Goal: Task Accomplishment & Management: Manage account settings

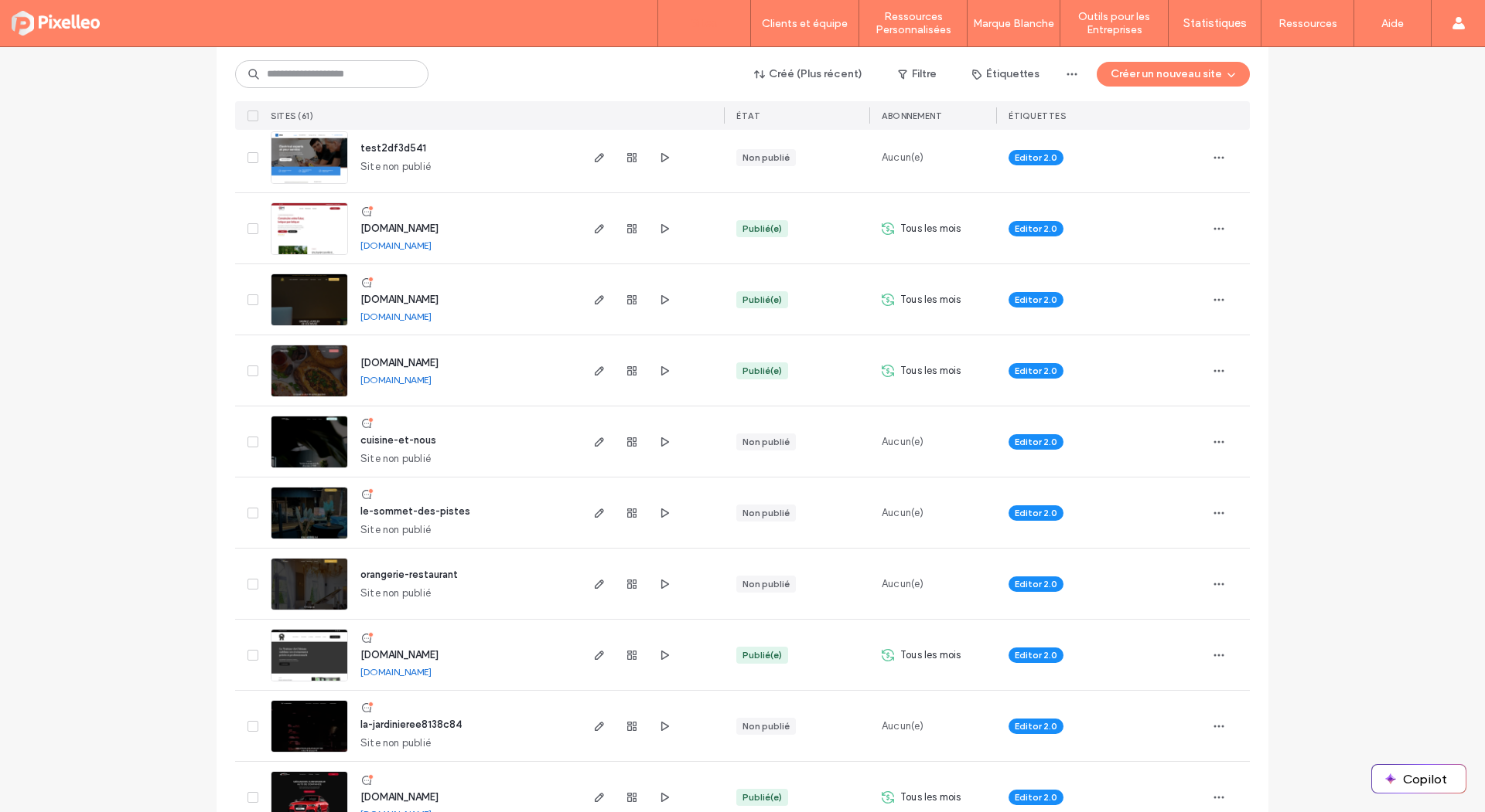
scroll to position [623, 0]
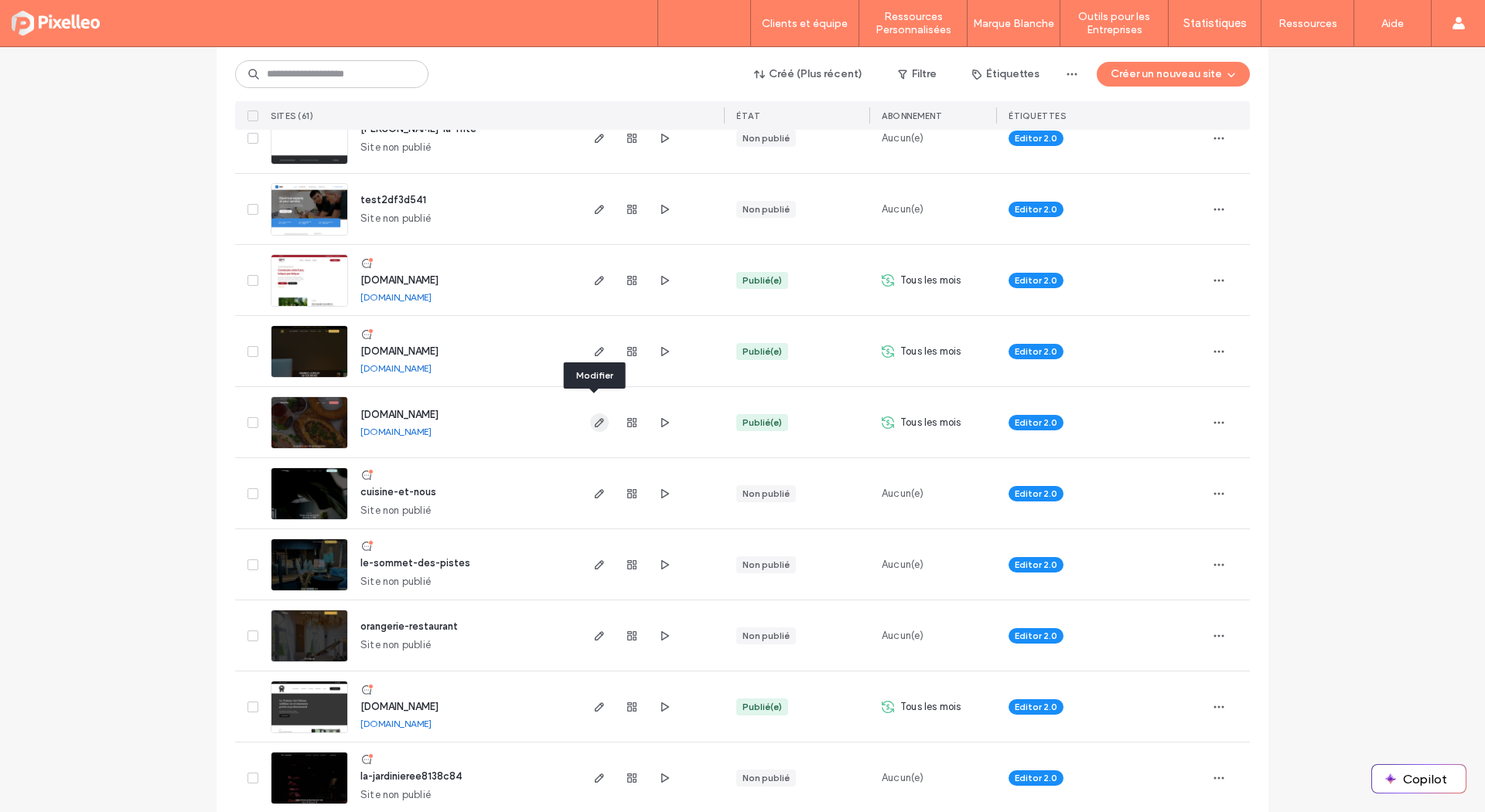
click at [593, 417] on icon "button" at bounding box center [599, 423] width 13 height 13
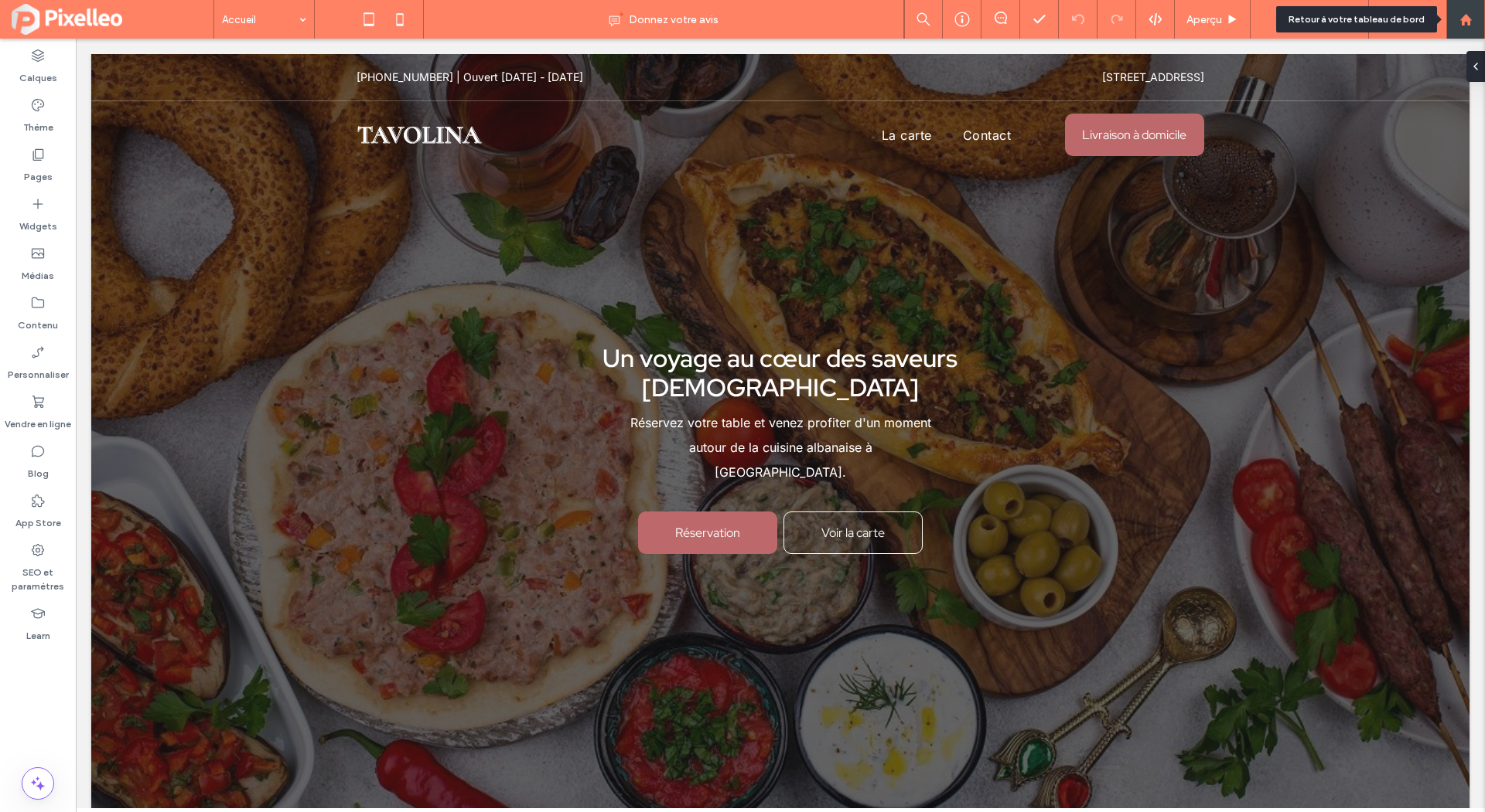
click at [1471, 20] on icon at bounding box center [1466, 20] width 14 height 14
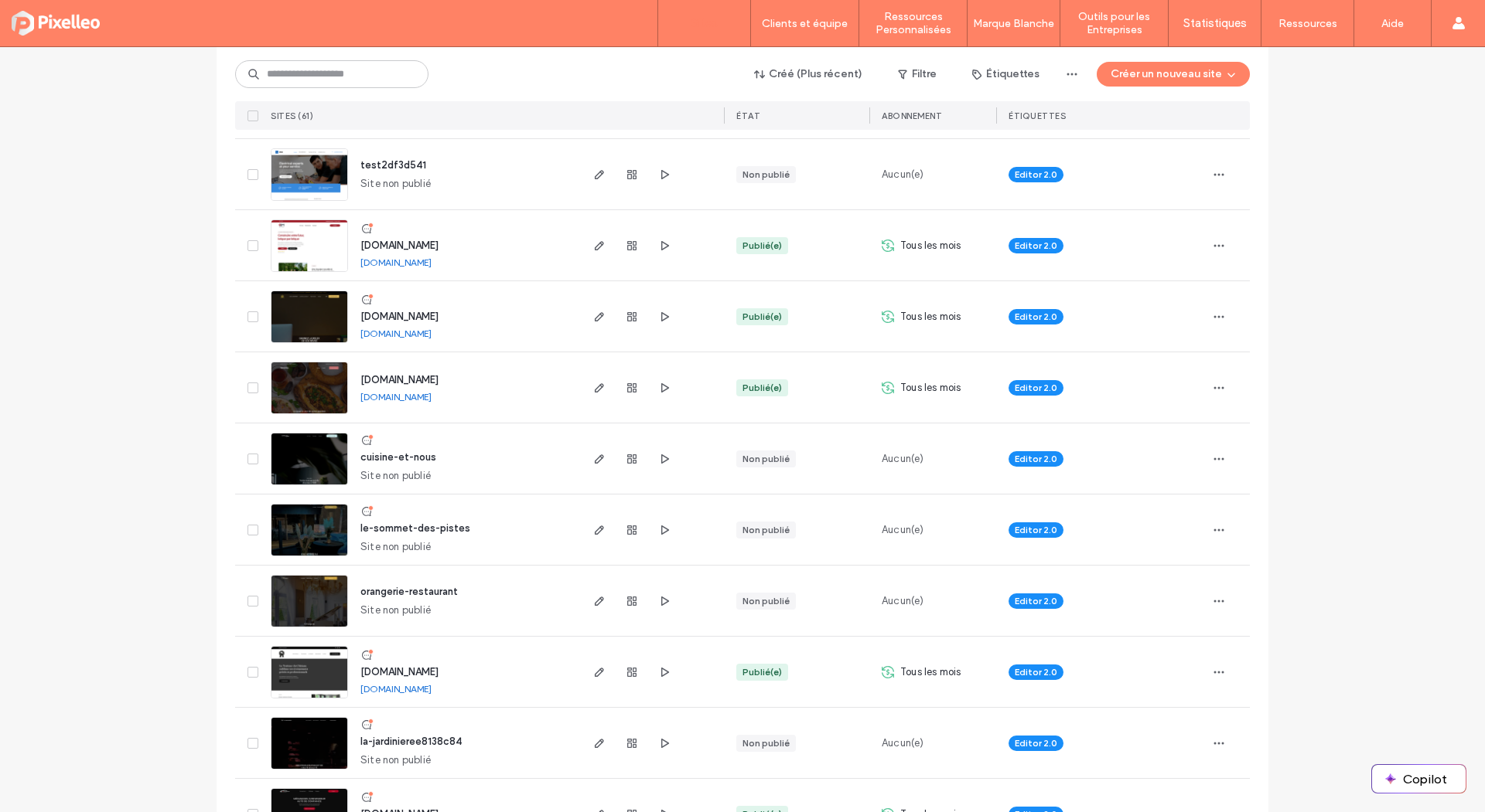
scroll to position [628, 0]
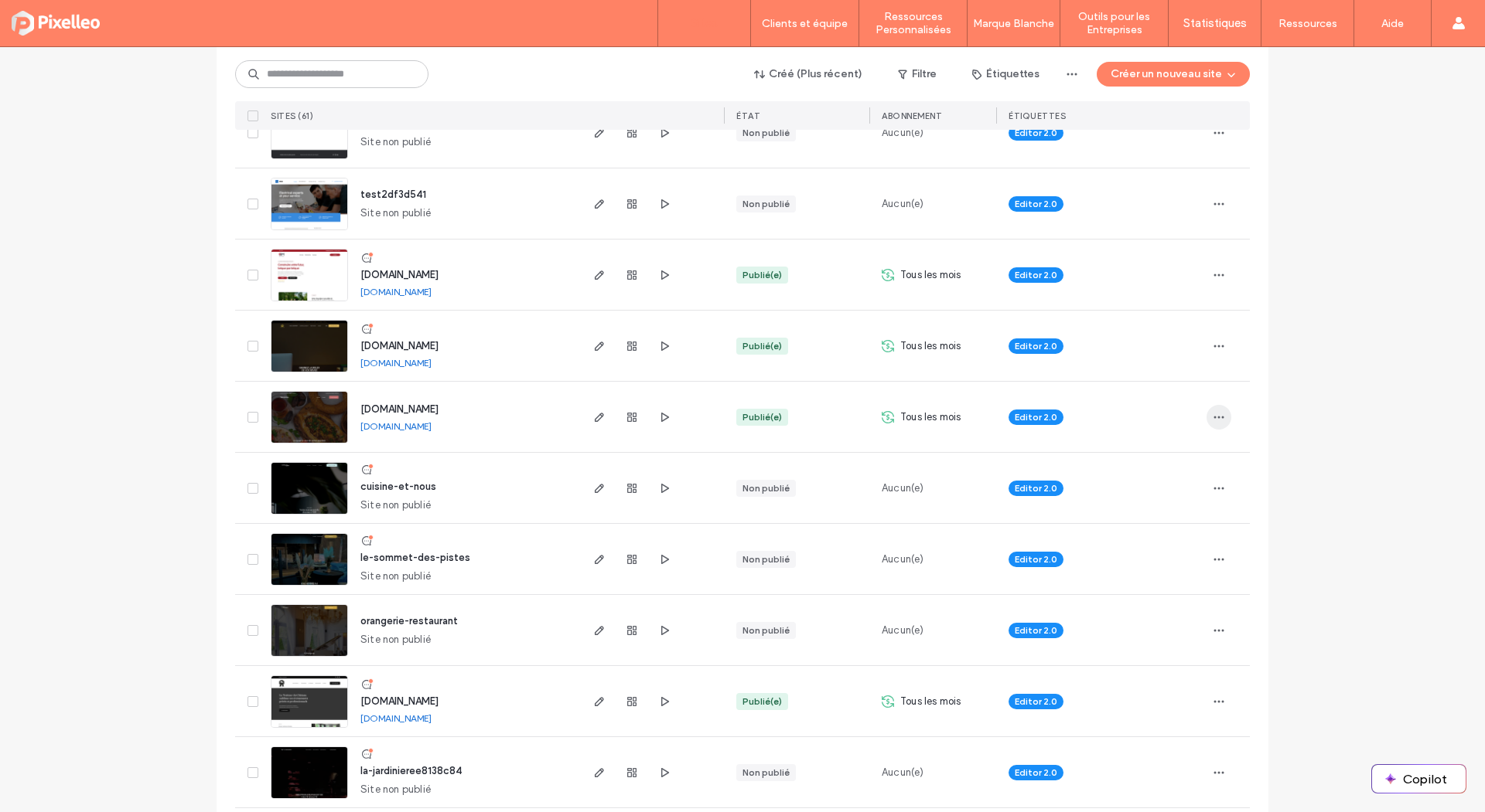
click at [1207, 405] on span "button" at bounding box center [1218, 417] width 25 height 25
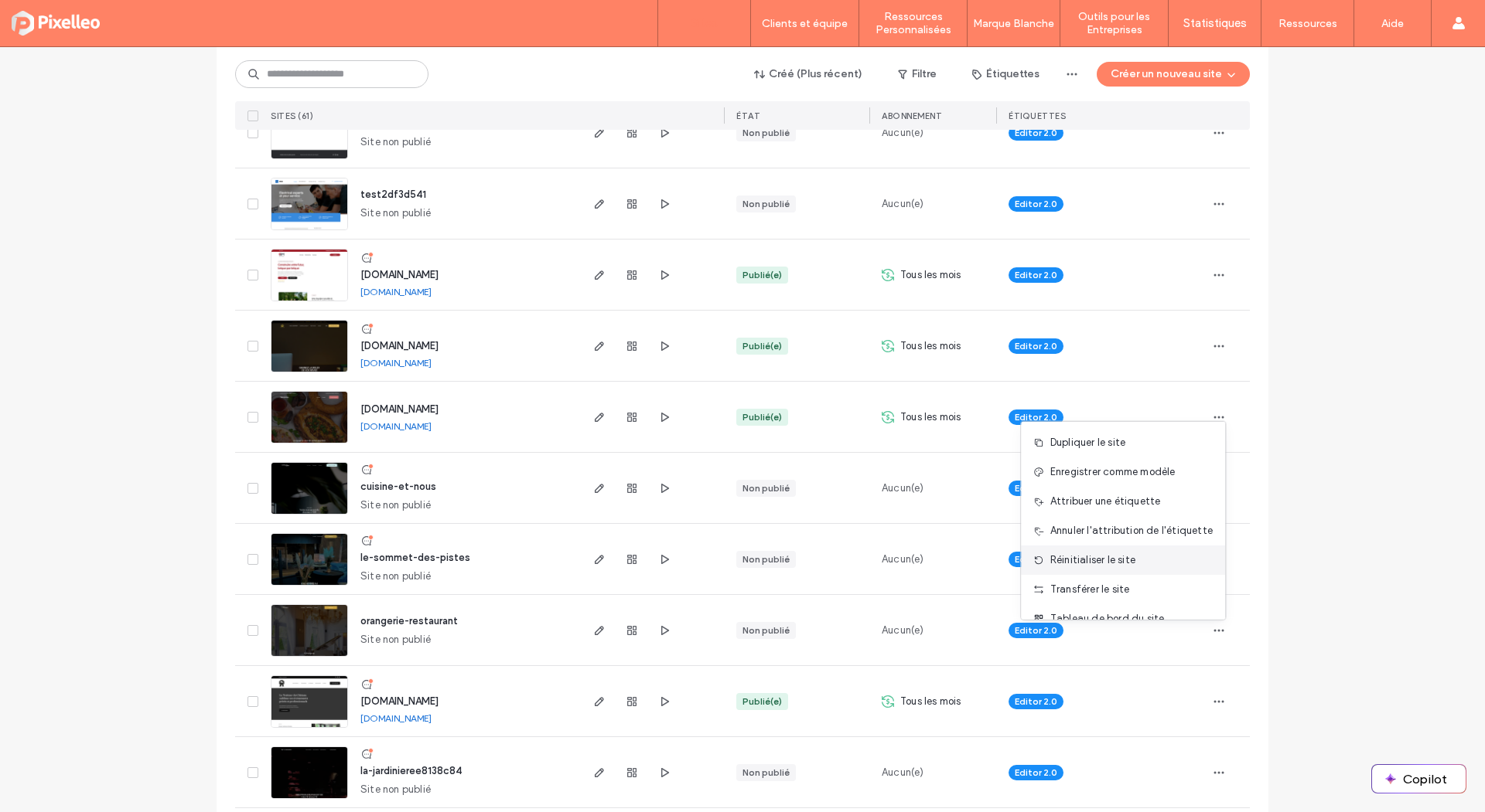
scroll to position [49, 0]
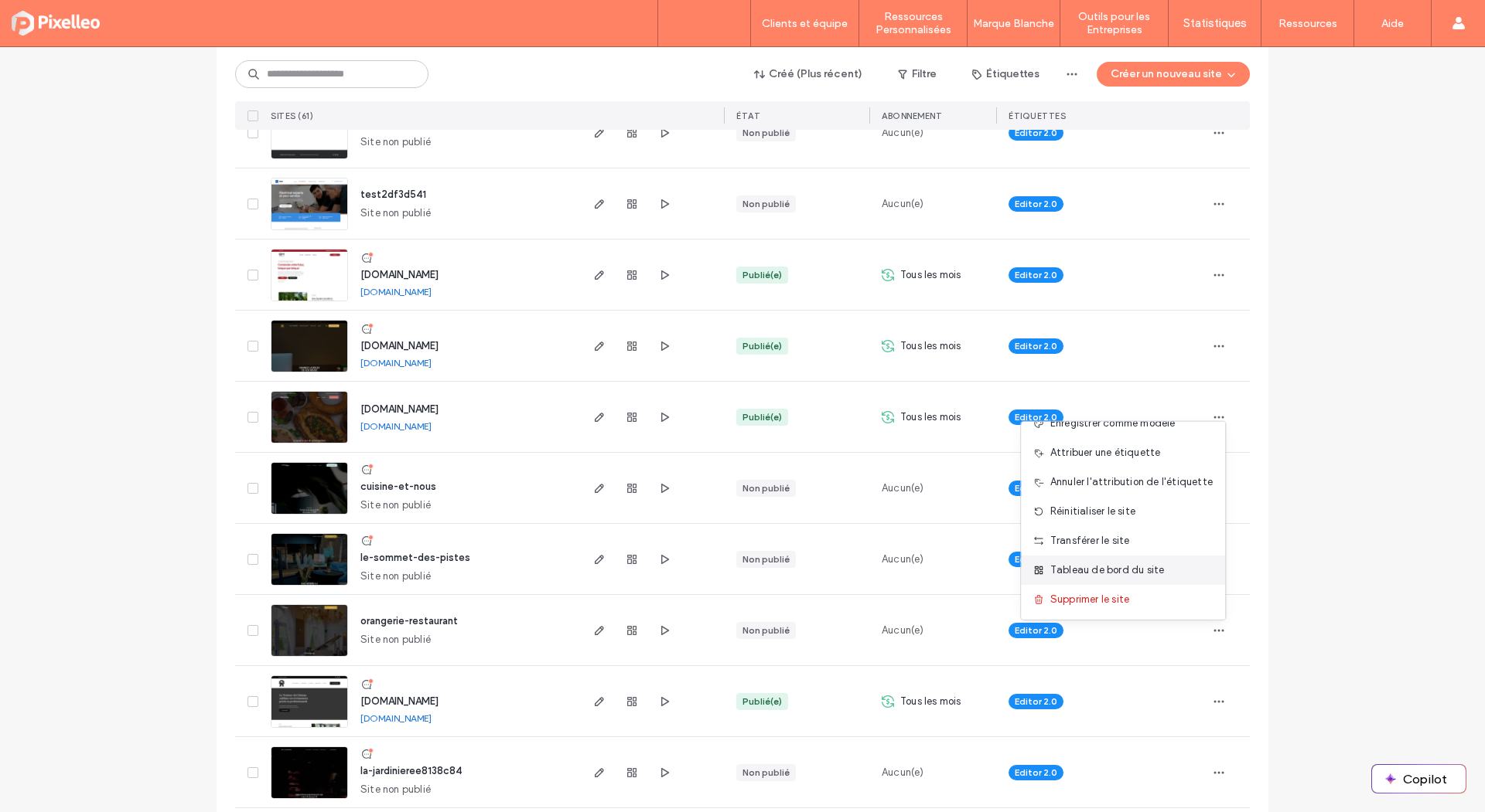
click at [1104, 572] on span "Tableau de bord du site" at bounding box center [1107, 570] width 114 height 15
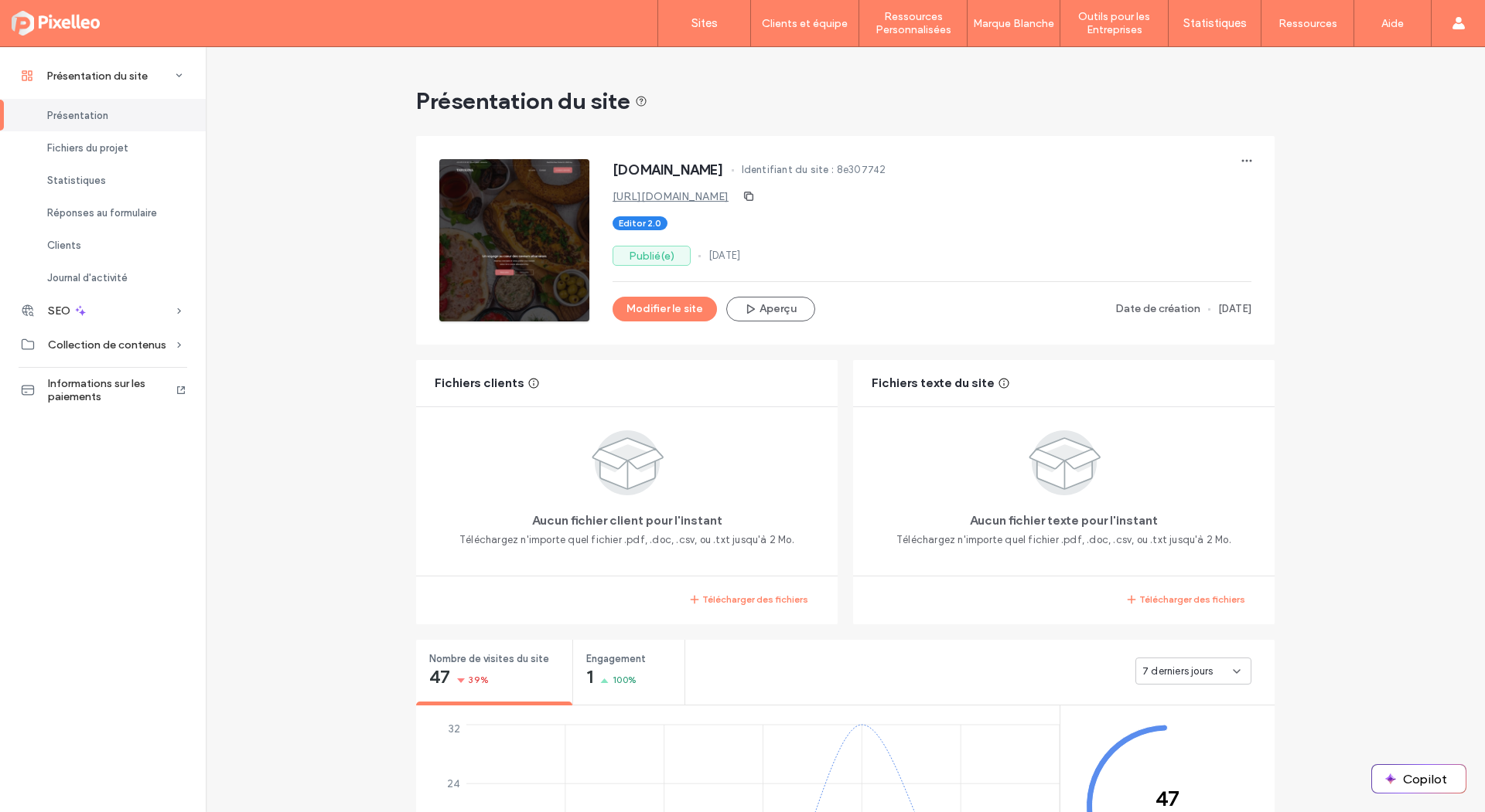
scroll to position [402, 0]
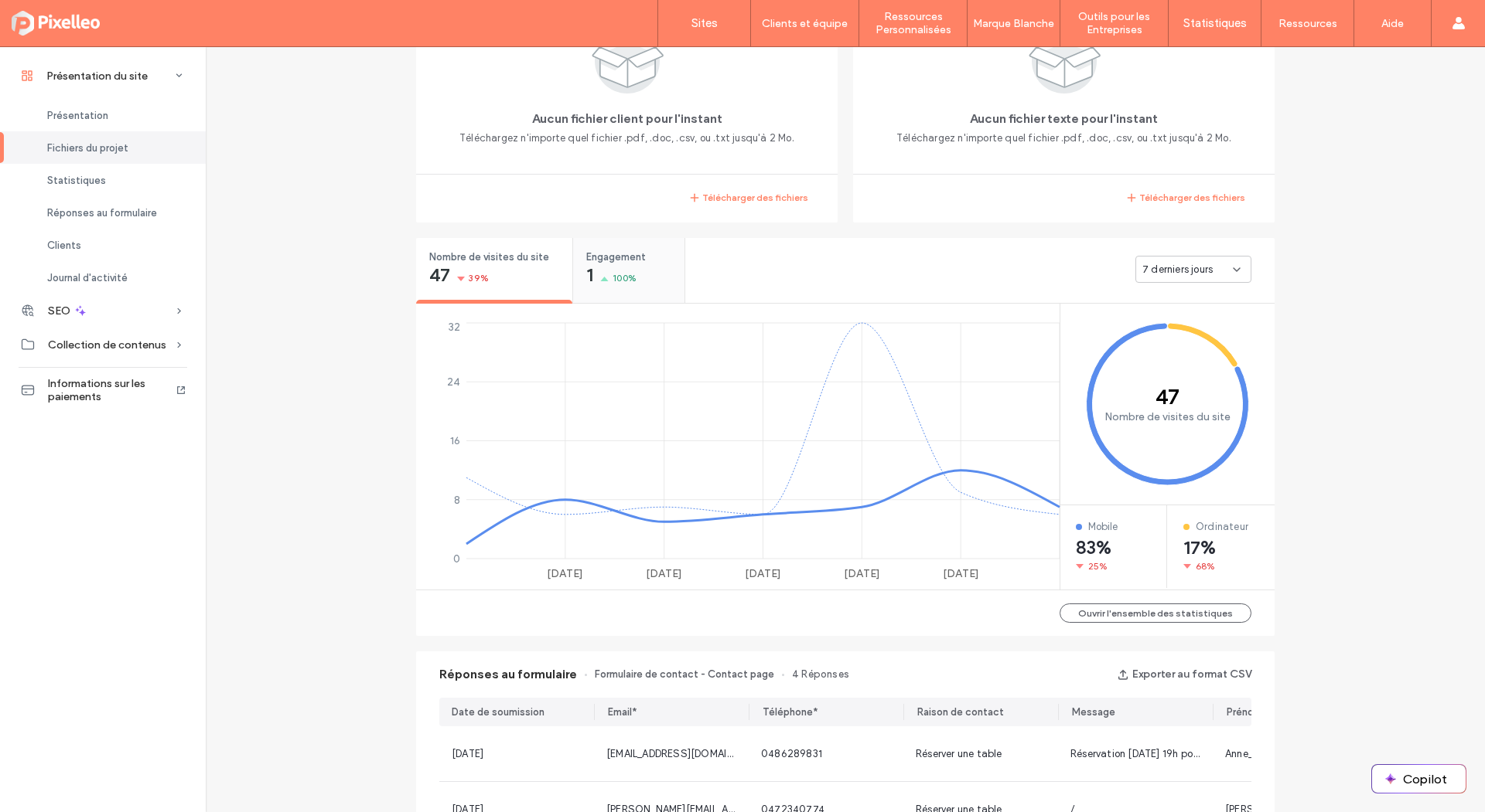
click at [597, 271] on div "1 100%" at bounding box center [611, 277] width 50 height 19
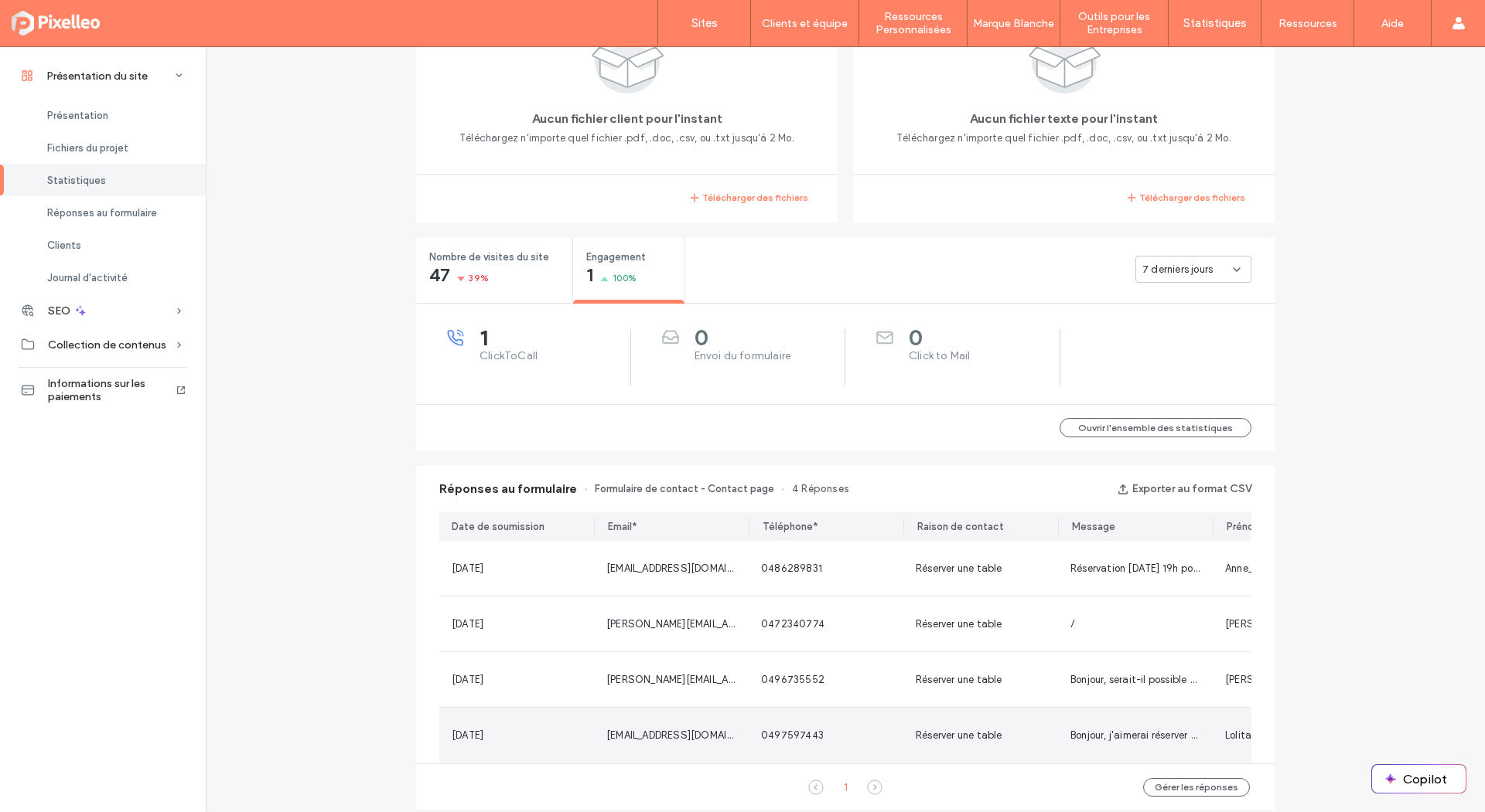
scroll to position [427, 0]
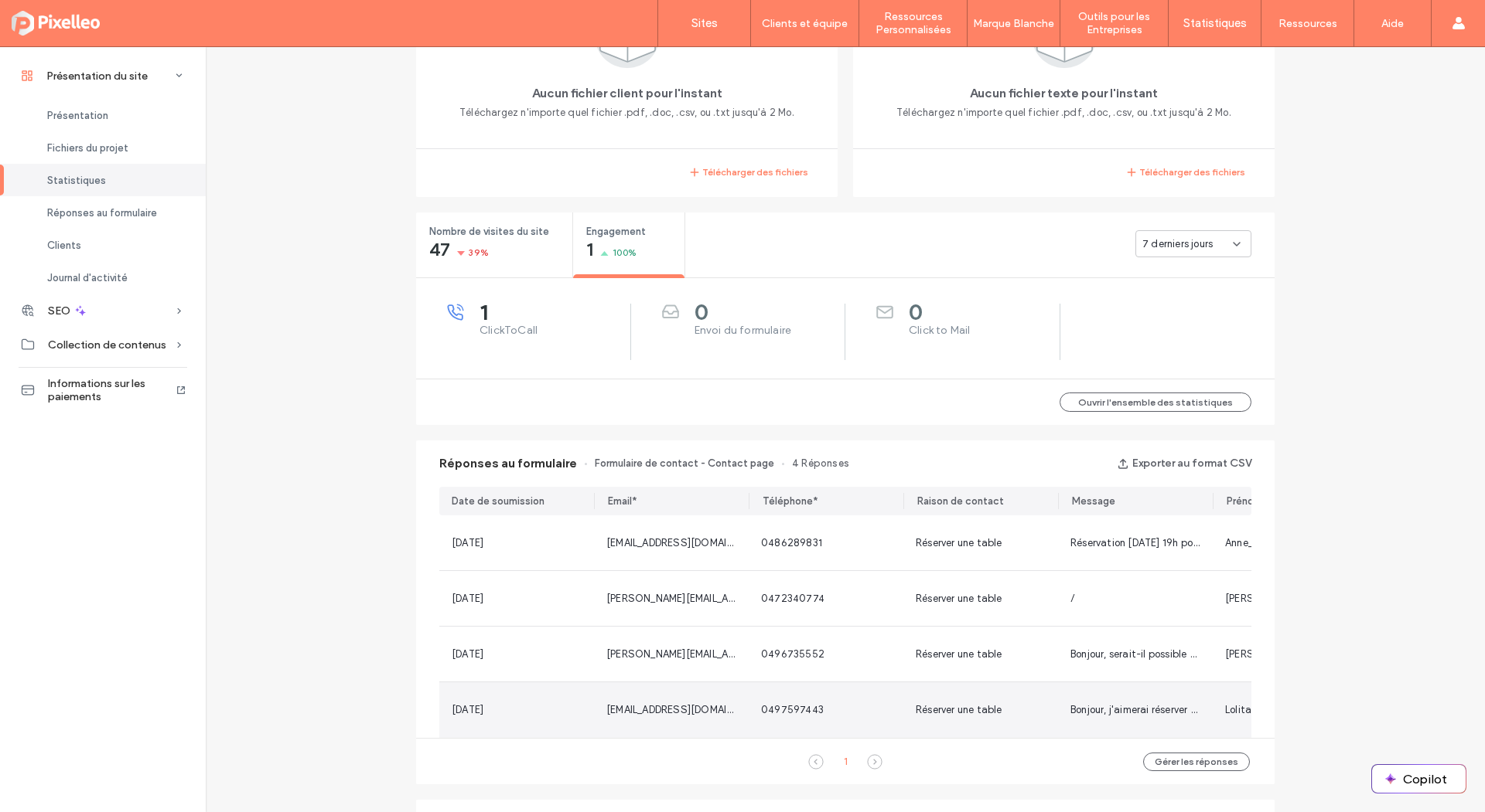
click at [483, 709] on span "[DATE]" at bounding box center [467, 710] width 31 height 12
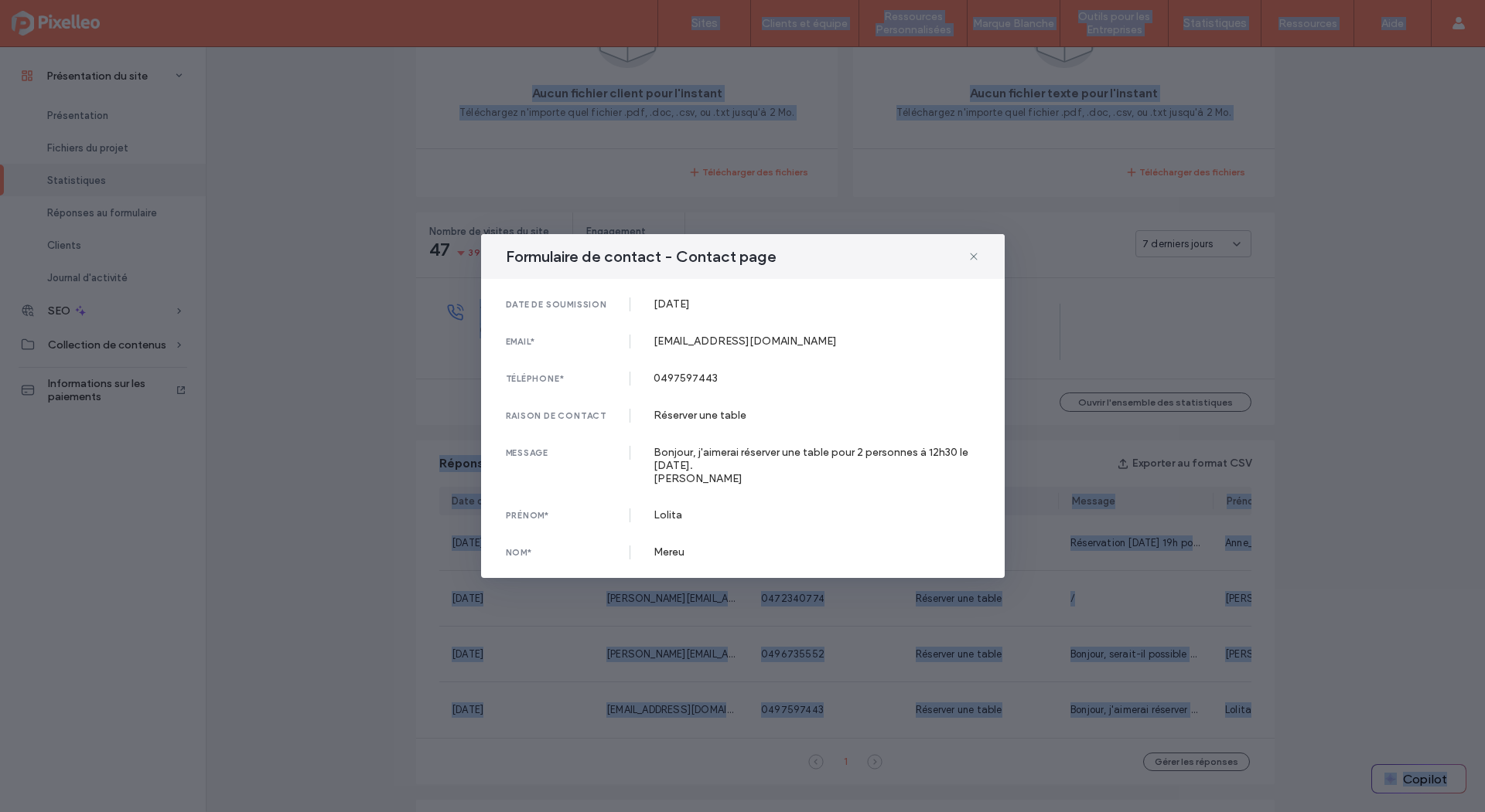
click at [484, 709] on div "Formulaire de contact - Contact page date de soumission [DATE] email* [EMAIL_AD…" at bounding box center [742, 406] width 1485 height 812
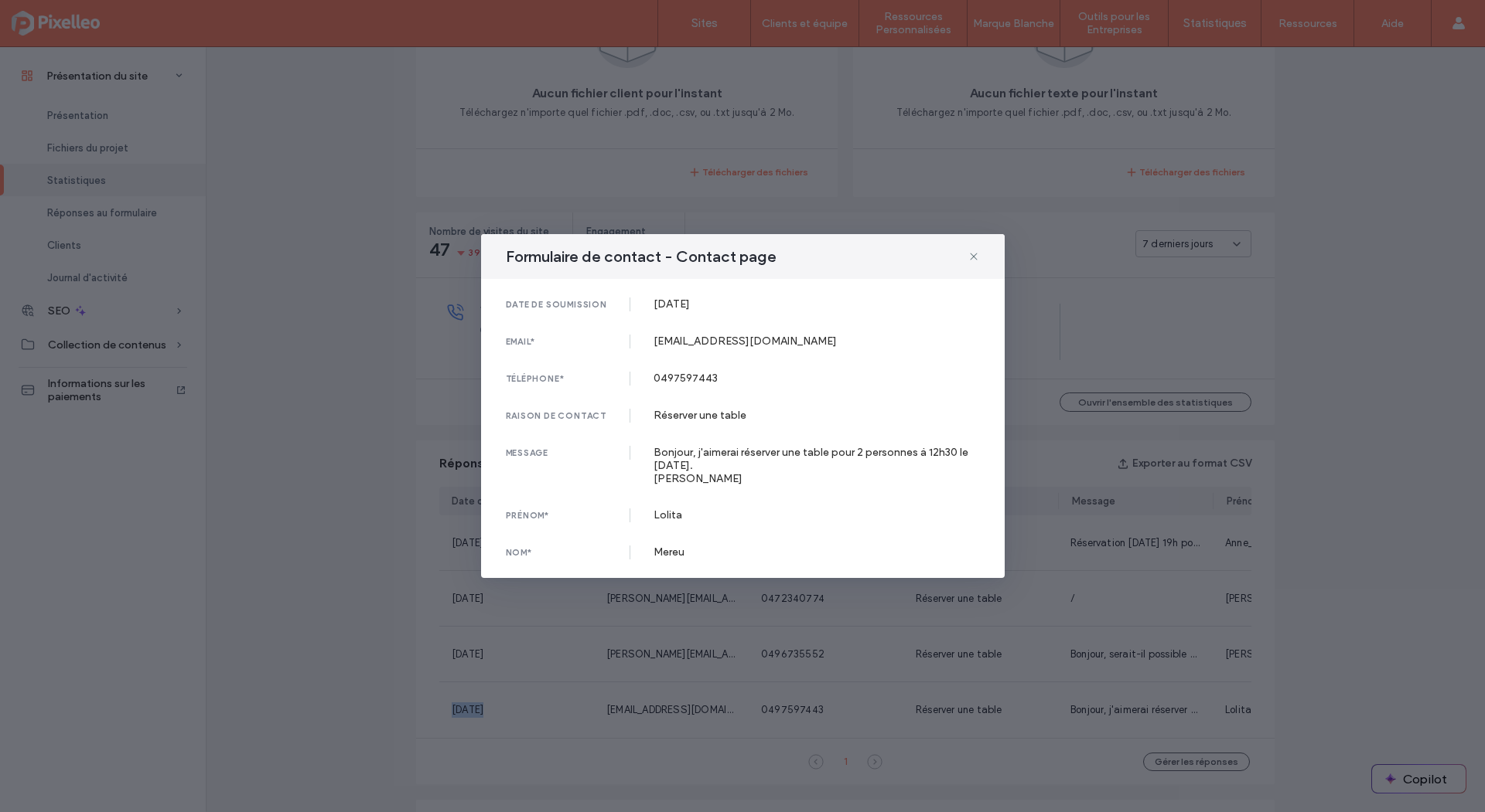
click at [483, 709] on span "[DATE]" at bounding box center [467, 710] width 31 height 12
click at [974, 253] on use at bounding box center [973, 256] width 7 height 7
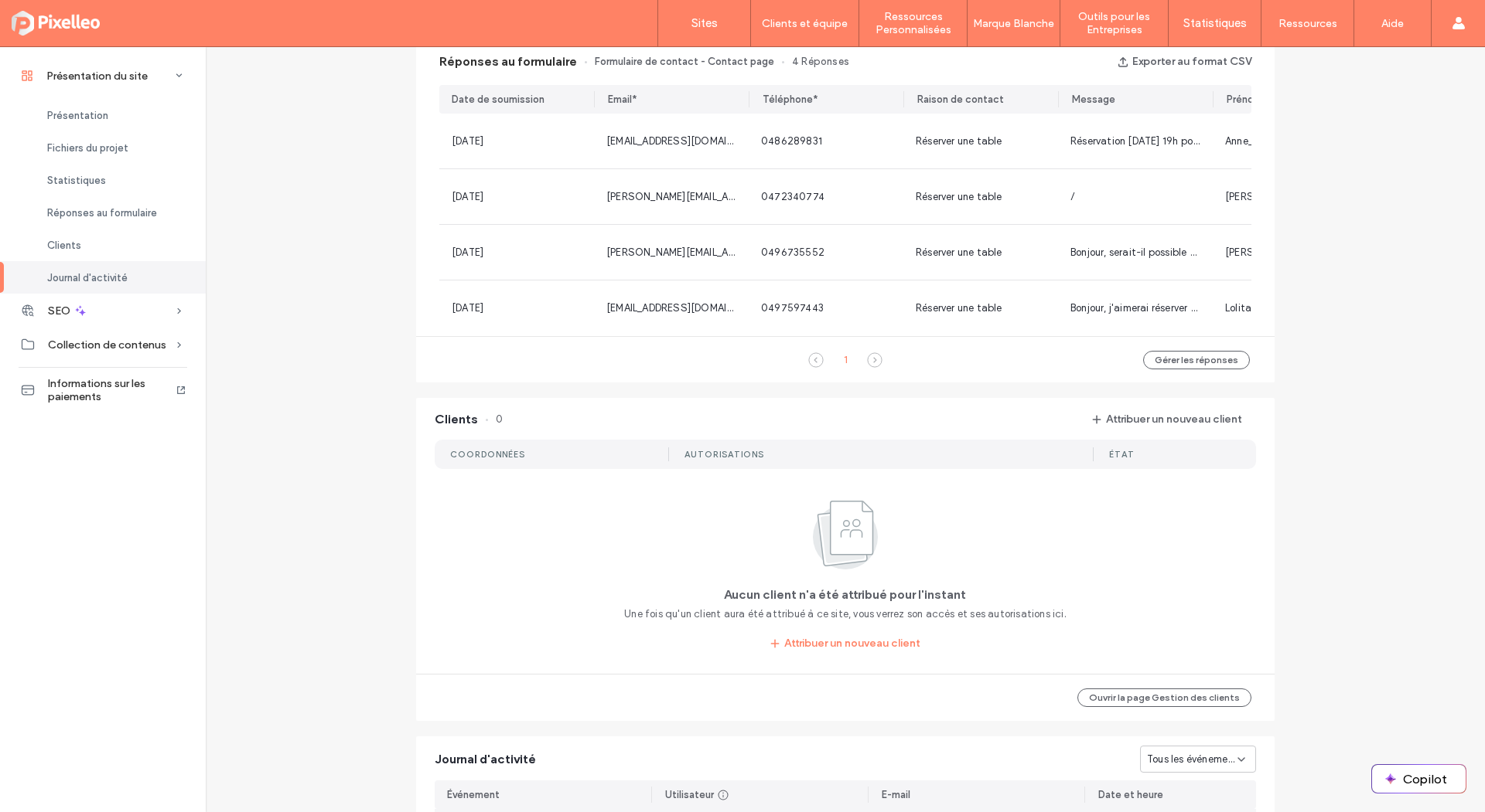
scroll to position [1241, 0]
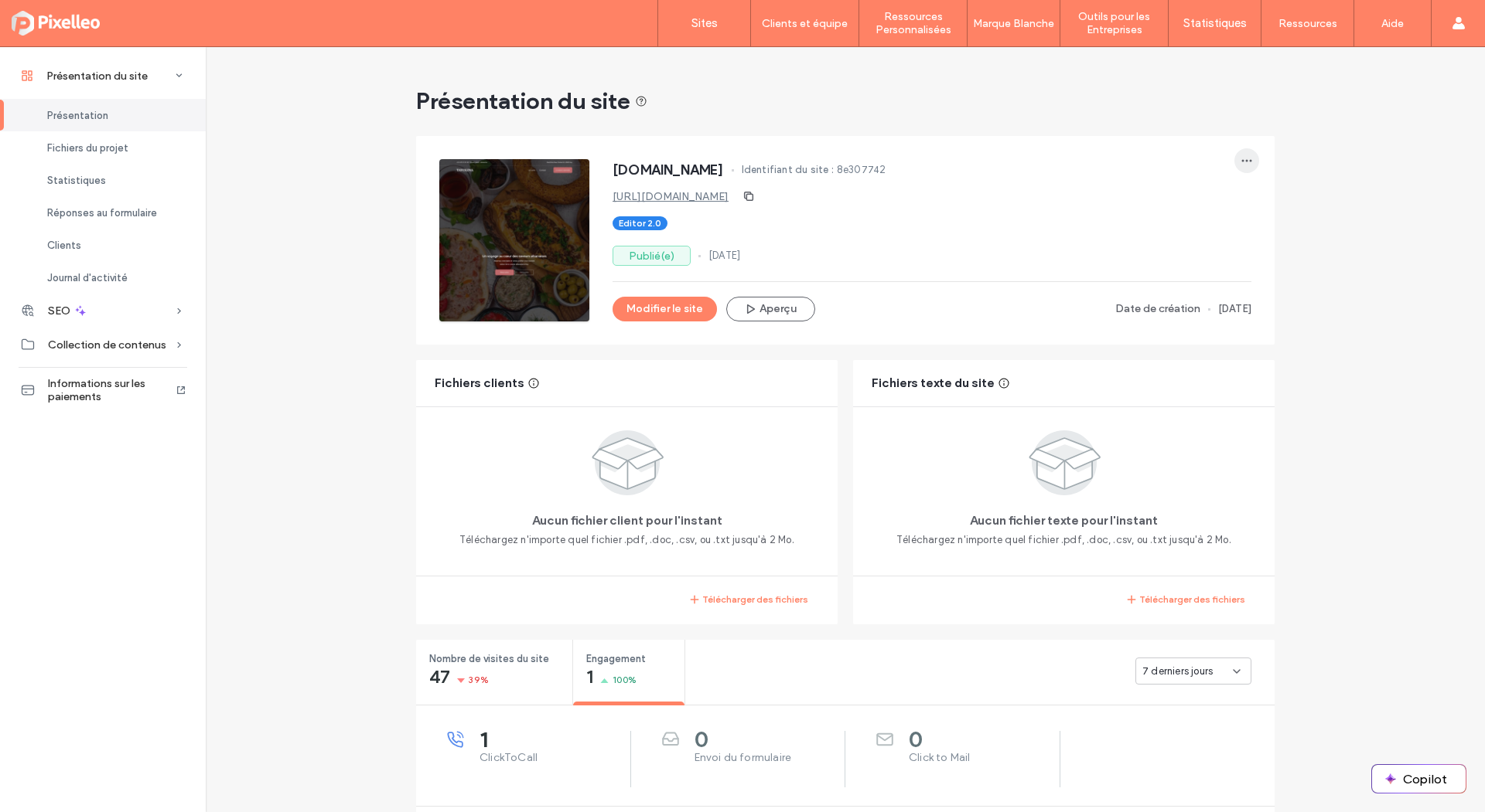
click at [1243, 158] on icon "button" at bounding box center [1246, 161] width 13 height 13
click at [1231, 306] on span "[DATE]" at bounding box center [1234, 309] width 33 height 15
click at [74, 396] on span "Informations sur les paiements" at bounding box center [112, 390] width 127 height 26
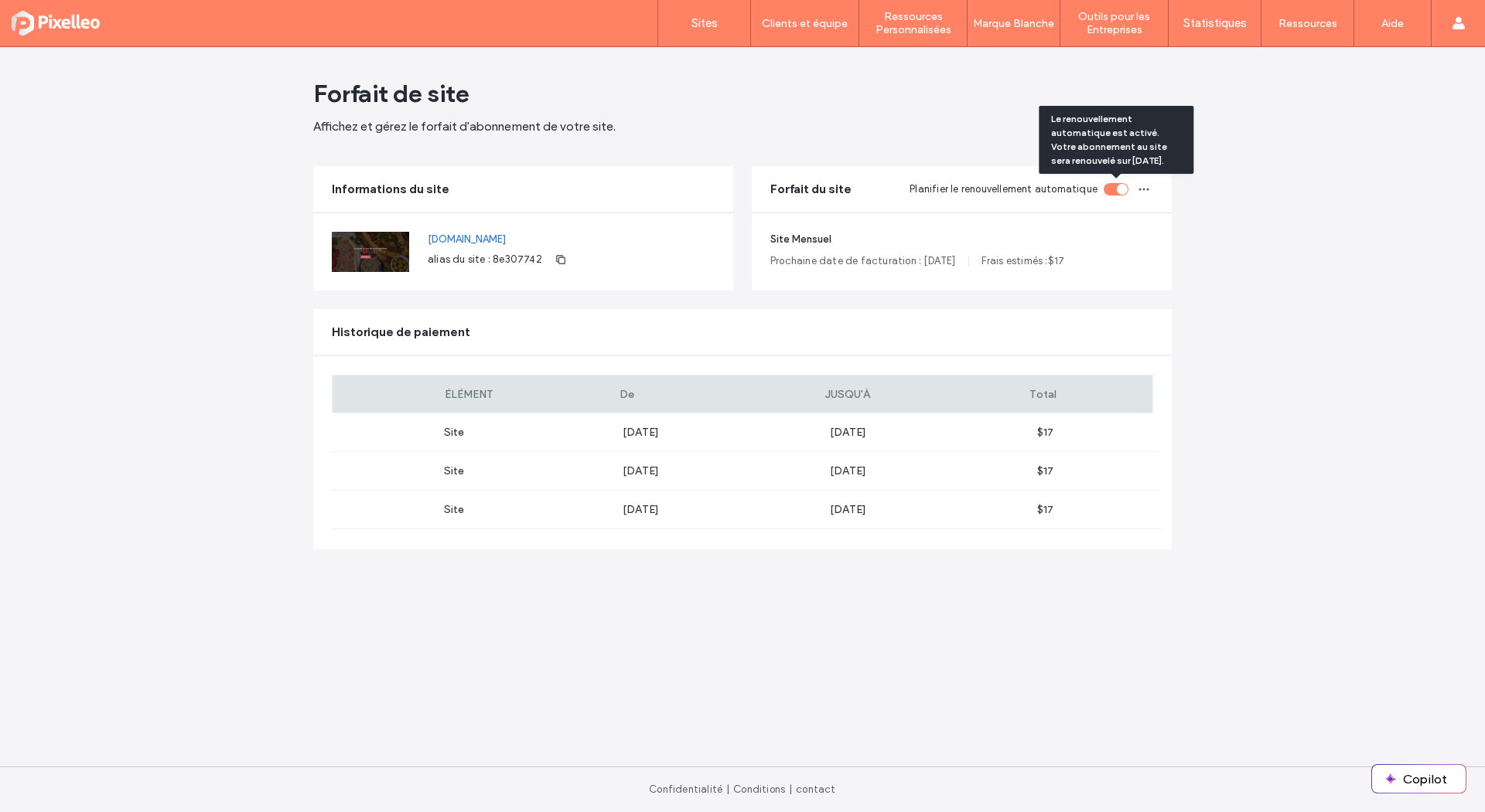
click at [1119, 191] on div "toggle" at bounding box center [1122, 189] width 11 height 11
click at [987, 148] on main "Forfait de site Affichez et gérez le forfait d'abonnement de votre site. Inform…" at bounding box center [742, 407] width 858 height 720
click at [1147, 187] on icon "button" at bounding box center [1143, 189] width 13 height 13
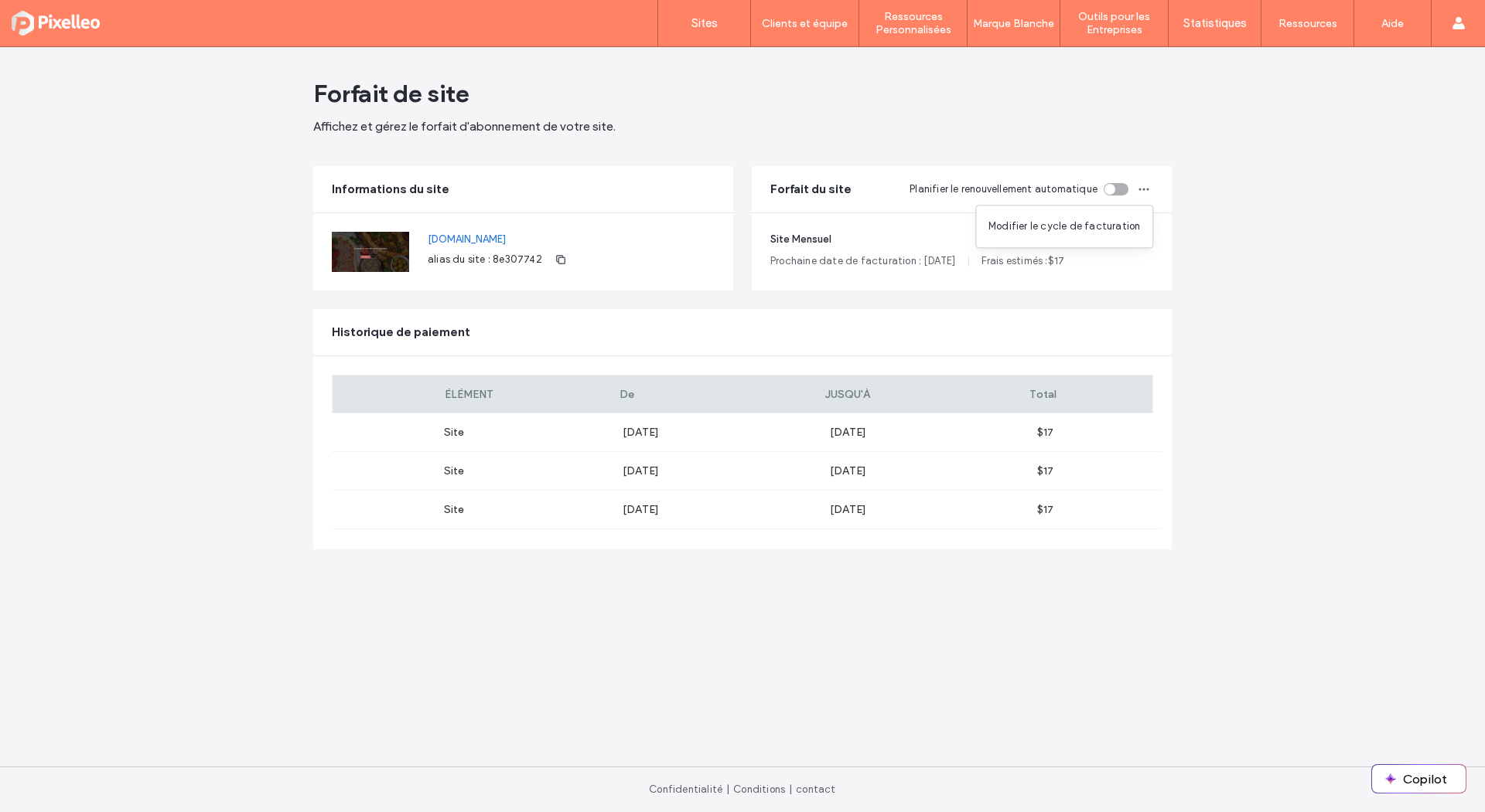
click at [935, 108] on div "Forfait de site" at bounding box center [742, 93] width 858 height 31
click at [715, 17] on label "Sites" at bounding box center [704, 23] width 26 height 14
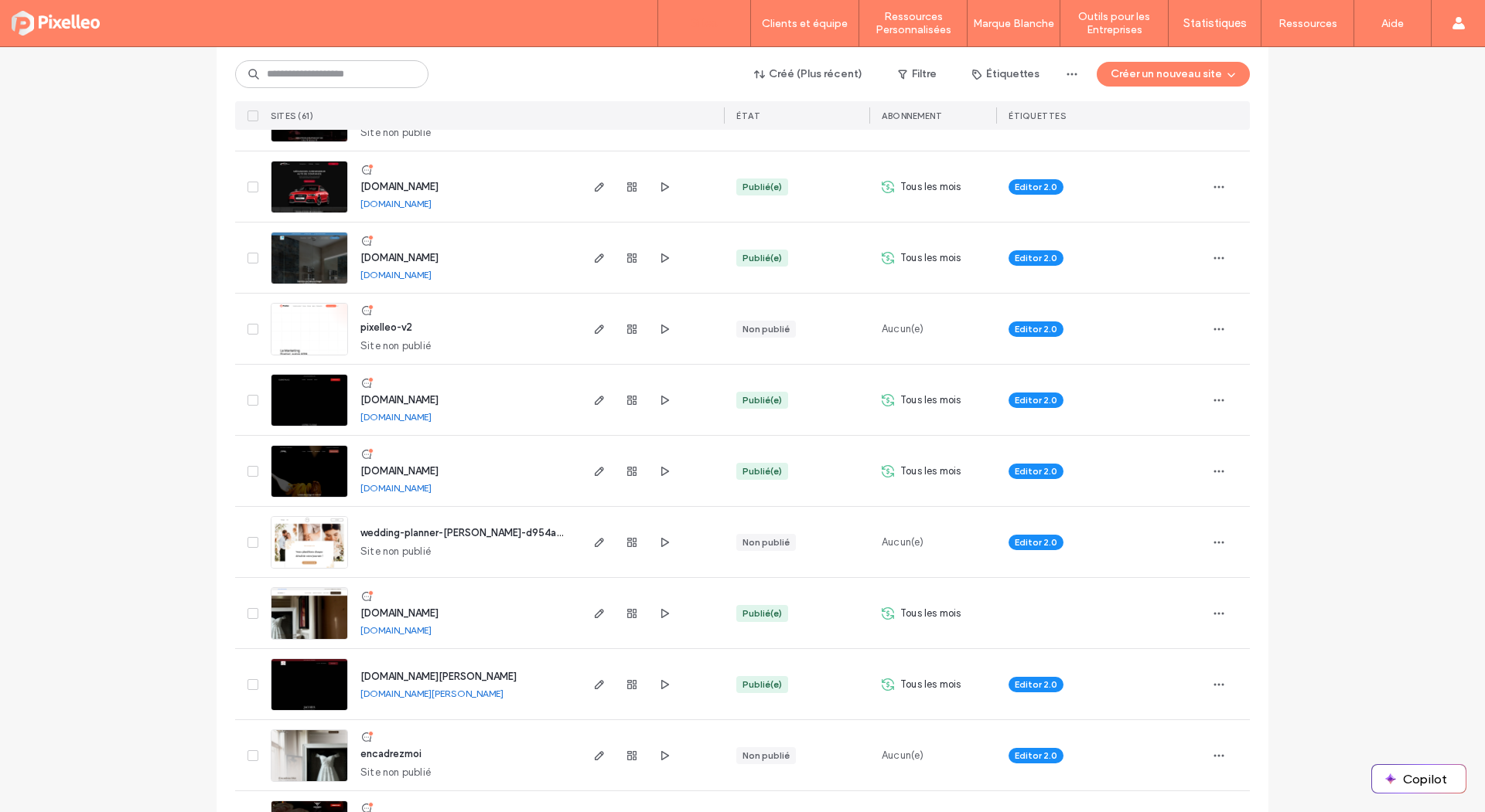
scroll to position [1506, 0]
